Goal: Find specific page/section: Find specific page/section

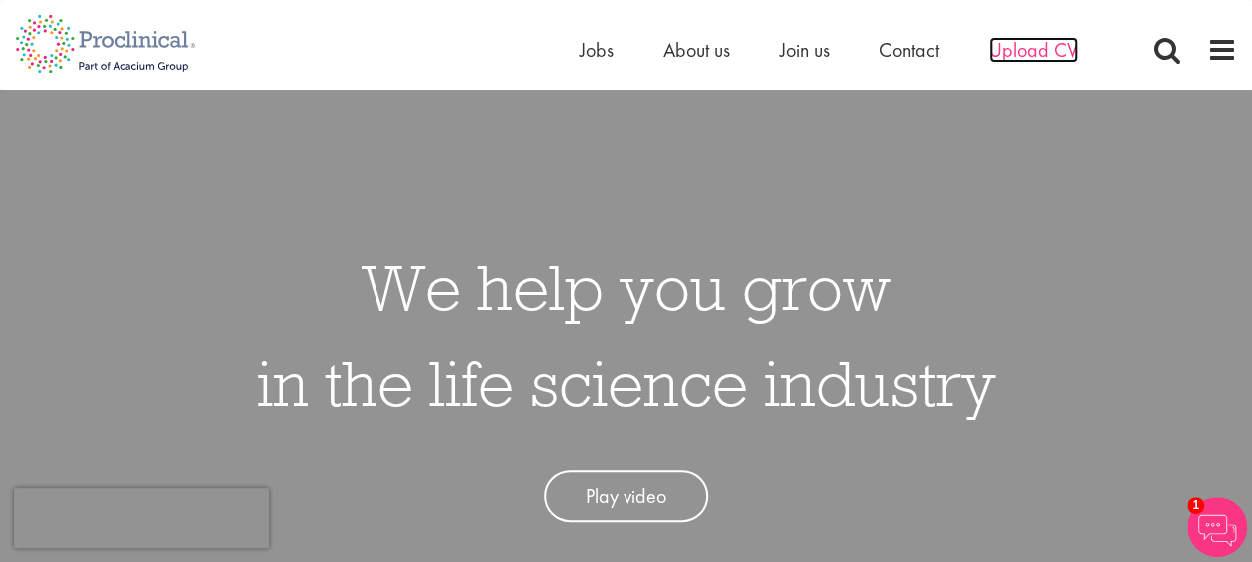
click at [1029, 51] on span "Upload CV" at bounding box center [1033, 50] width 89 height 26
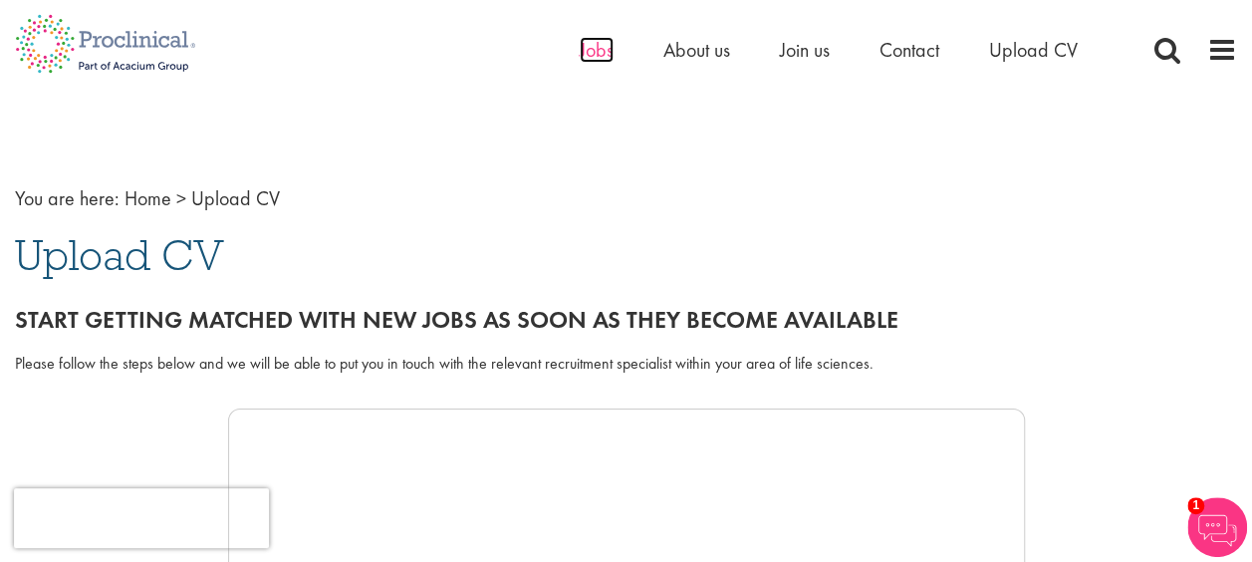
click at [583, 61] on span "Jobs" at bounding box center [597, 50] width 34 height 26
